Goal: Task Accomplishment & Management: Use online tool/utility

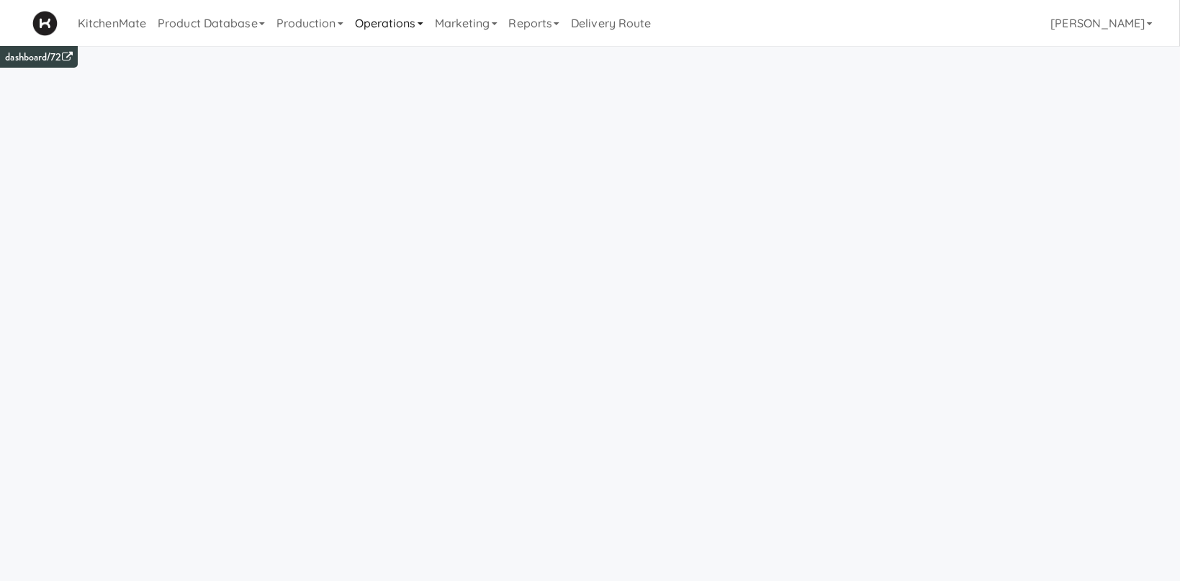
click at [384, 24] on link "Operations" at bounding box center [389, 23] width 80 height 46
click at [338, 28] on link "Production" at bounding box center [310, 23] width 78 height 46
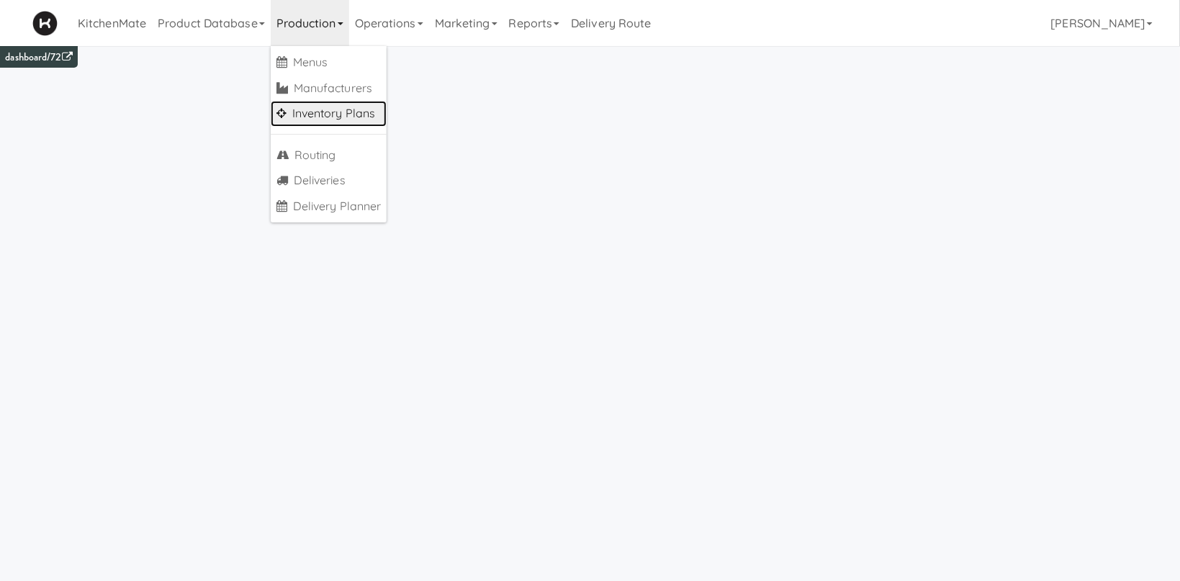
click at [373, 111] on link "Inventory Plans" at bounding box center [329, 114] width 117 height 26
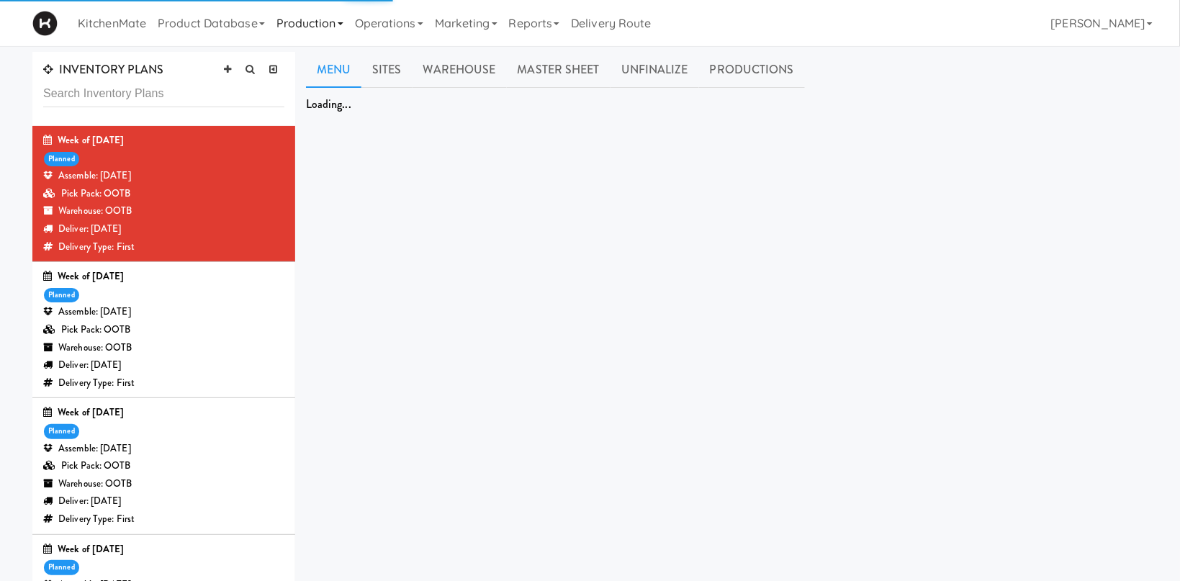
click at [306, 17] on link "Production" at bounding box center [310, 23] width 78 height 46
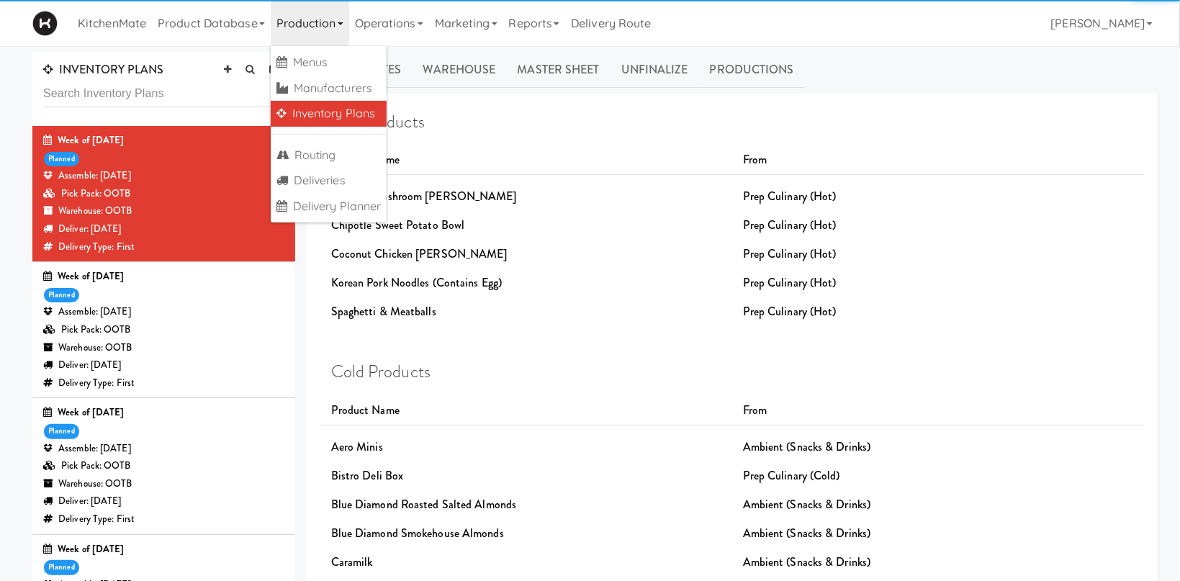
click at [332, 21] on link "Production" at bounding box center [310, 23] width 78 height 46
click at [382, 24] on link "Operations" at bounding box center [389, 23] width 80 height 46
click at [333, 22] on link "Production" at bounding box center [310, 23] width 78 height 46
click at [321, 17] on link "Production" at bounding box center [310, 23] width 78 height 46
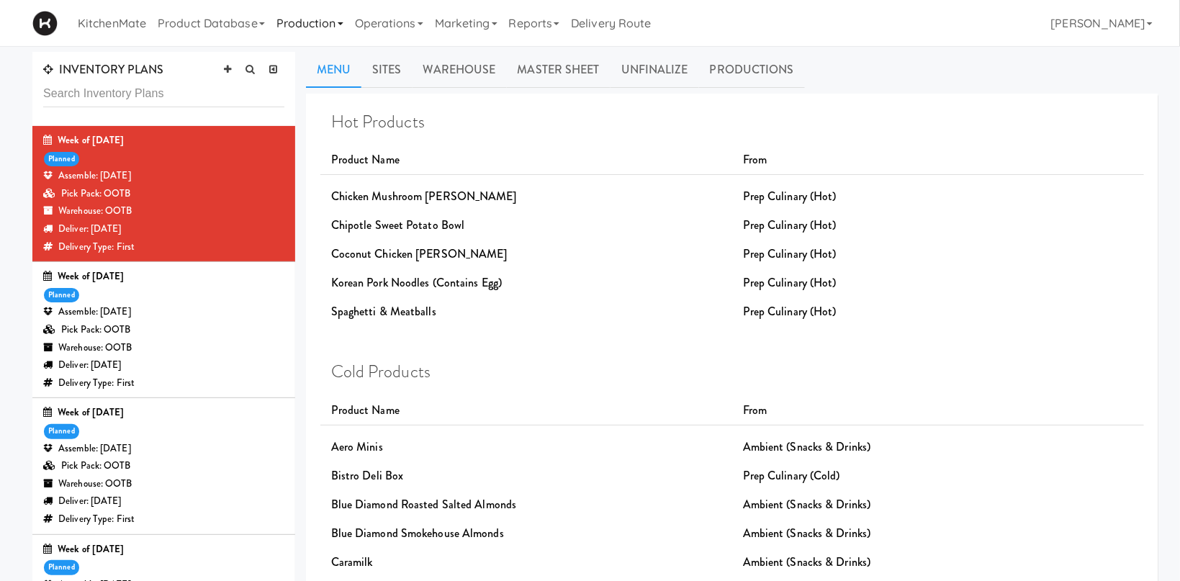
click at [323, 20] on link "Production" at bounding box center [310, 23] width 78 height 46
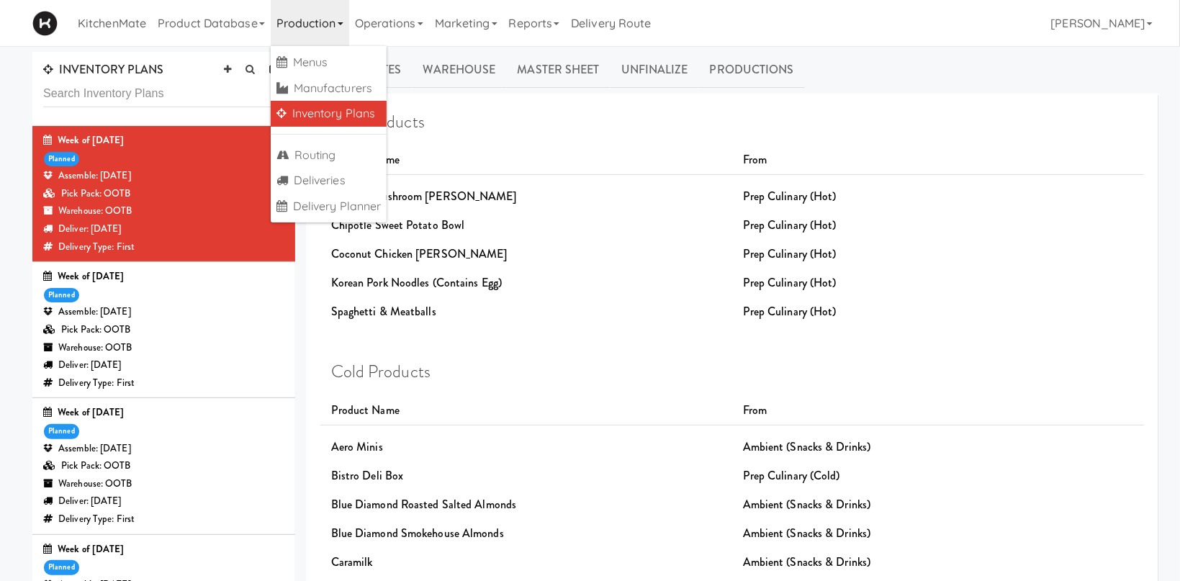
click at [202, 193] on div "Pick Pack: OOTB" at bounding box center [163, 194] width 241 height 18
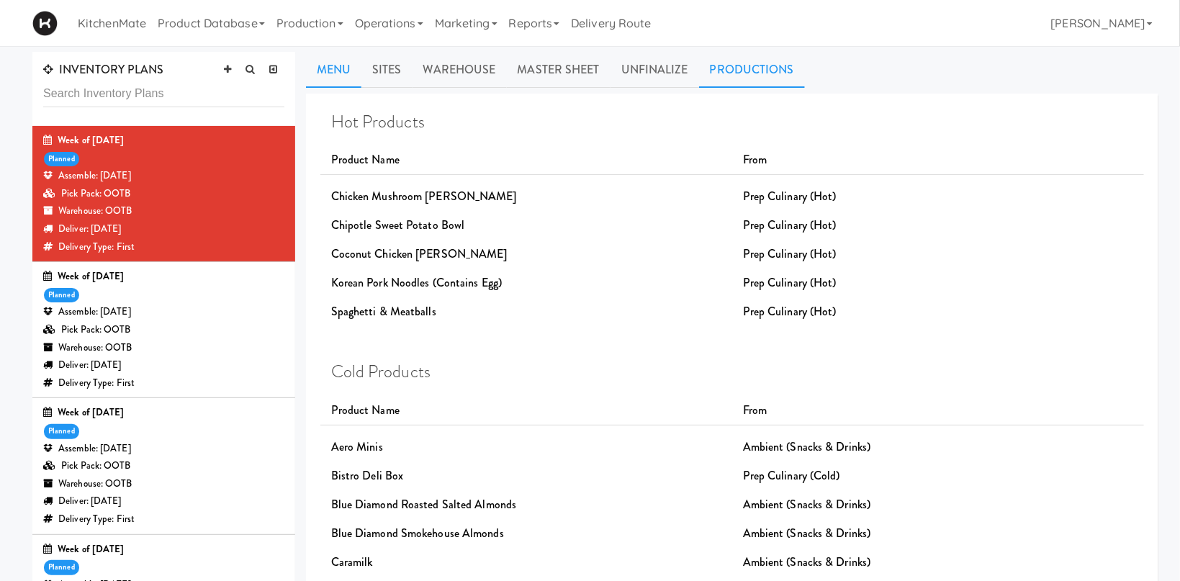
click at [748, 68] on link "Productions" at bounding box center [752, 70] width 106 height 36
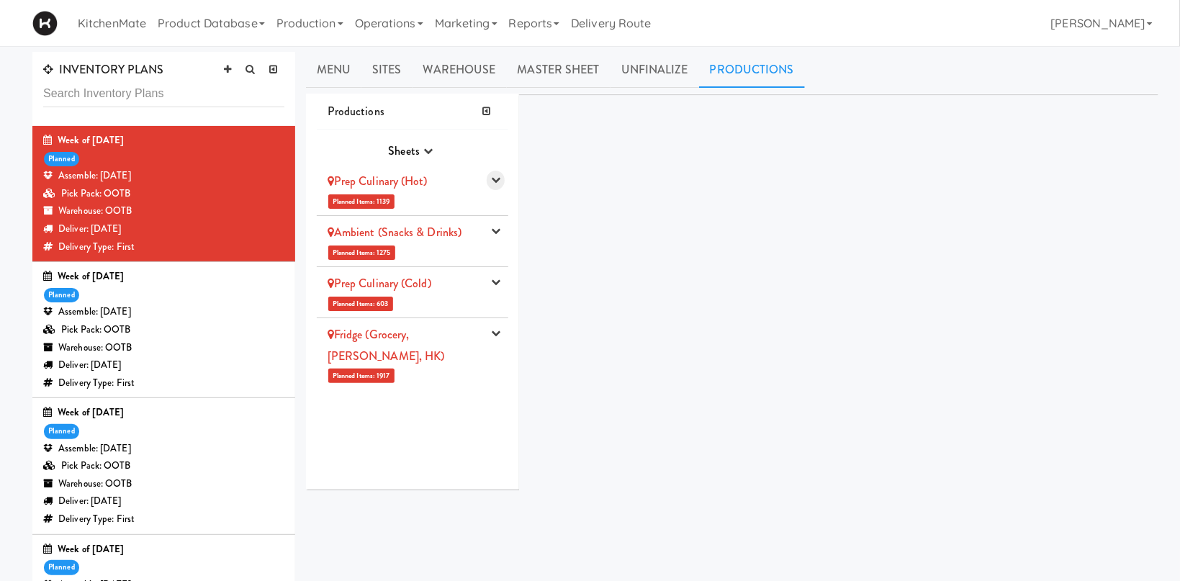
click at [495, 180] on icon "button" at bounding box center [495, 179] width 9 height 9
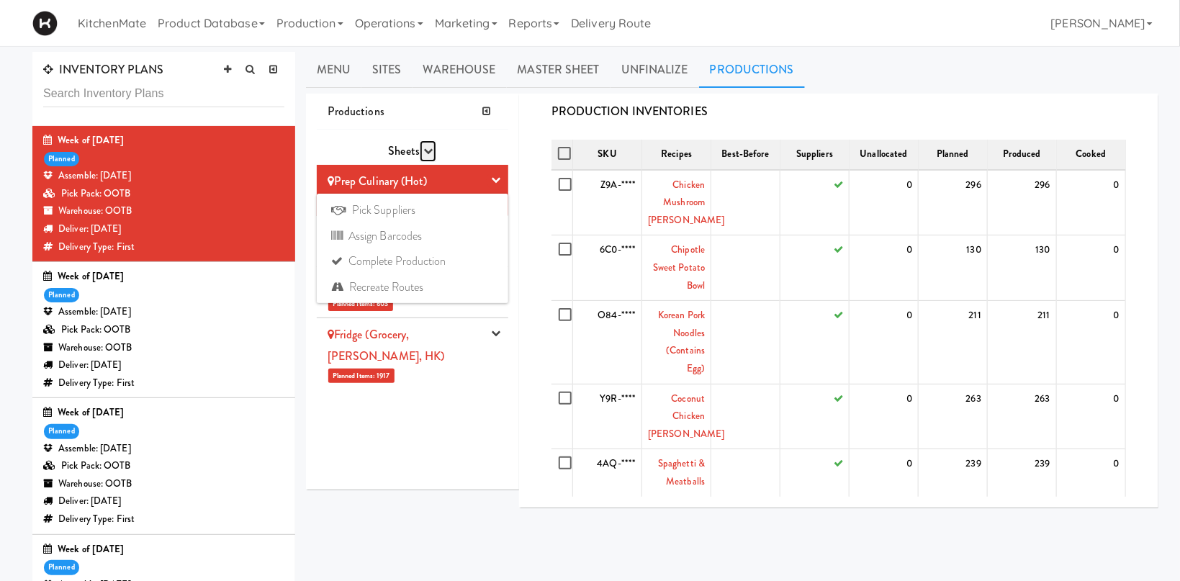
click at [423, 157] on button "button" at bounding box center [428, 151] width 17 height 22
